Goal: Information Seeking & Learning: Learn about a topic

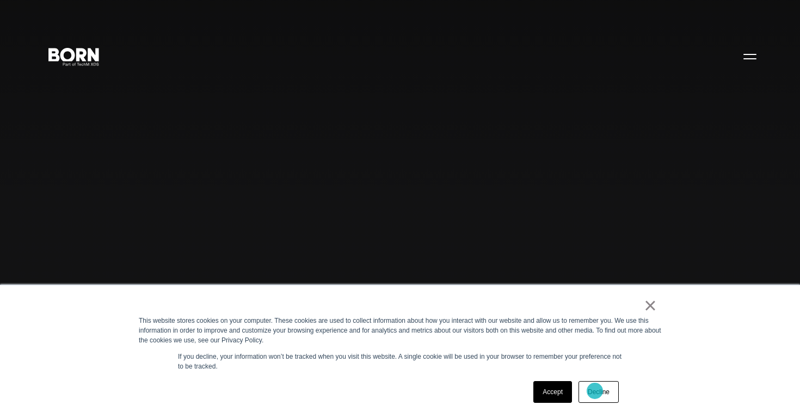
click at [594, 391] on link "Decline" at bounding box center [598, 392] width 40 height 22
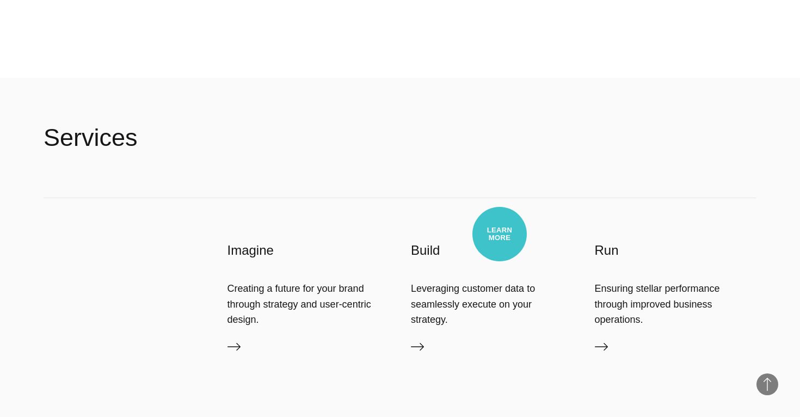
scroll to position [2431, 0]
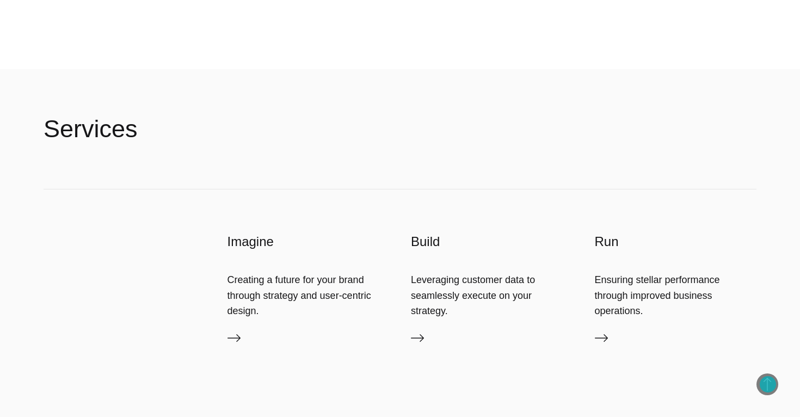
click at [767, 384] on span "Back to Top" at bounding box center [767, 384] width 22 height 22
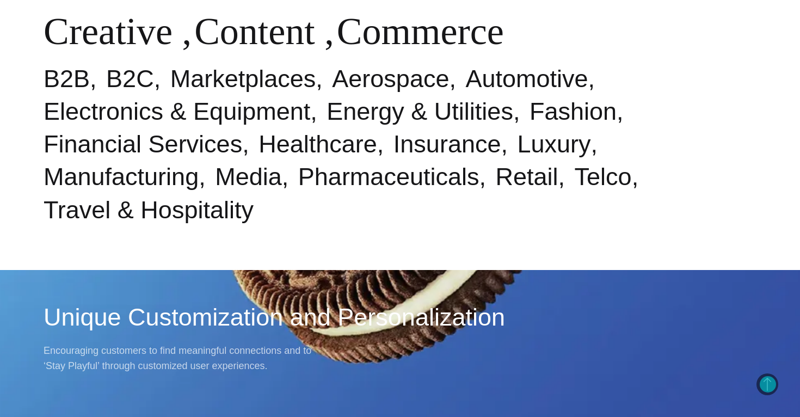
scroll to position [0, 0]
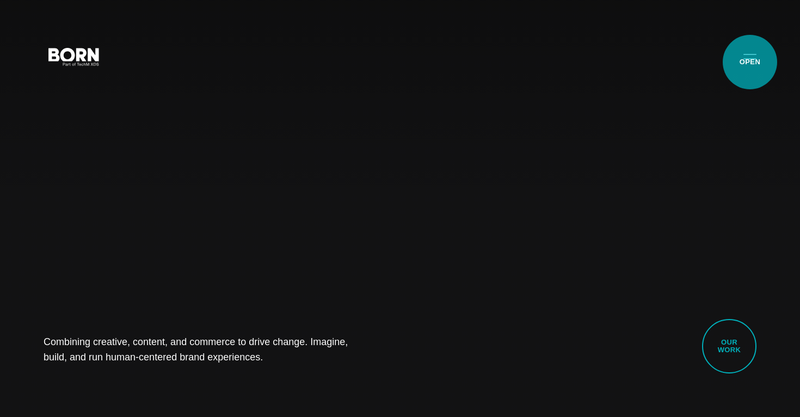
click at [749, 62] on button "Primary Menu" at bounding box center [749, 56] width 26 height 23
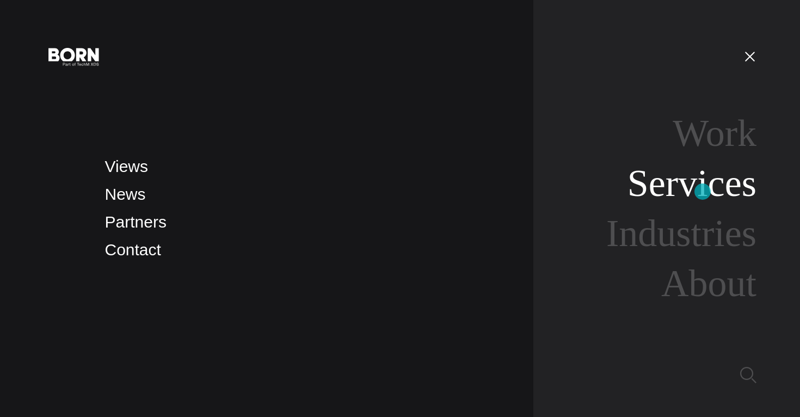
click at [702, 191] on link "Services" at bounding box center [691, 183] width 129 height 42
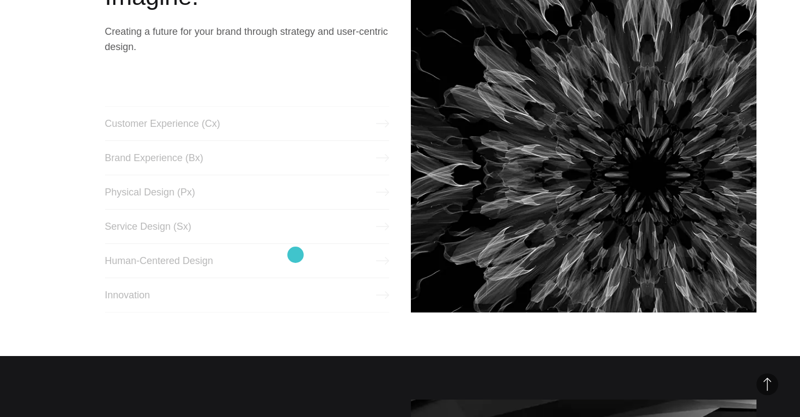
scroll to position [506, 0]
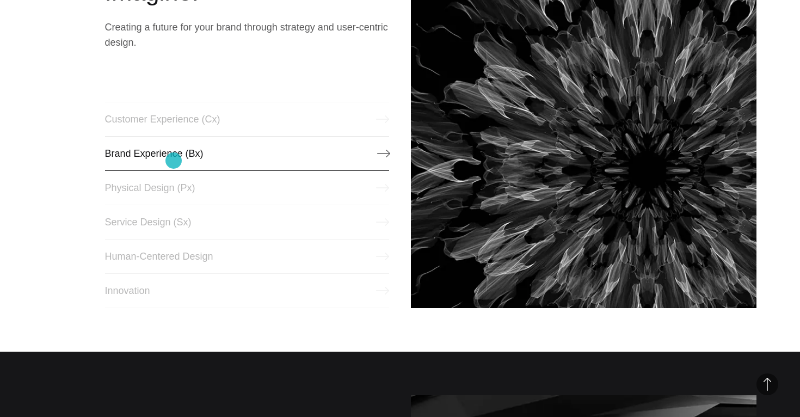
click at [174, 160] on link "Brand Experience (Bx)" at bounding box center [247, 153] width 284 height 35
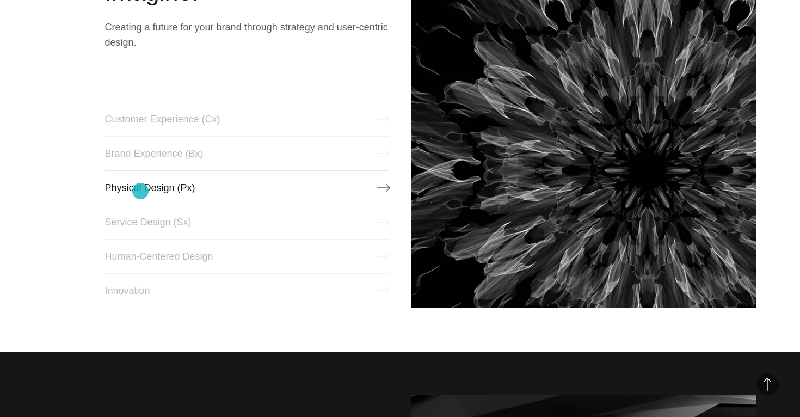
click at [140, 191] on link "Physical Design (Px)" at bounding box center [247, 187] width 284 height 35
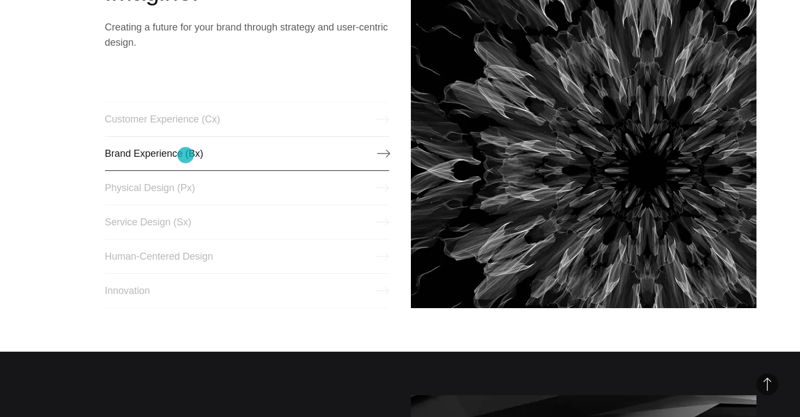
click at [185, 155] on link "Brand Experience (Bx)" at bounding box center [247, 153] width 284 height 35
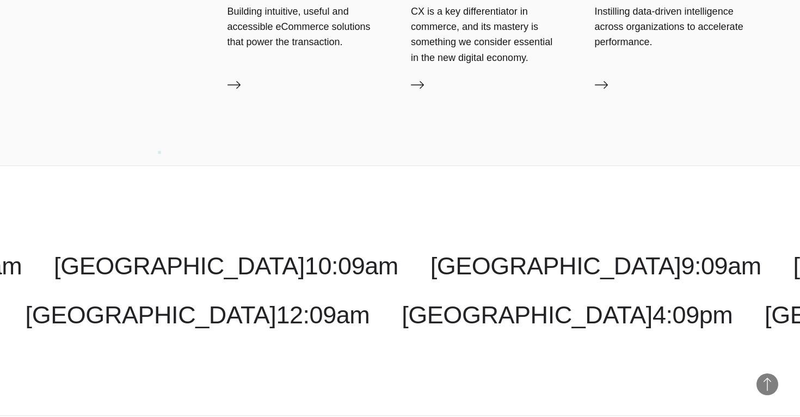
scroll to position [1935, 0]
